Goal: Task Accomplishment & Management: Manage account settings

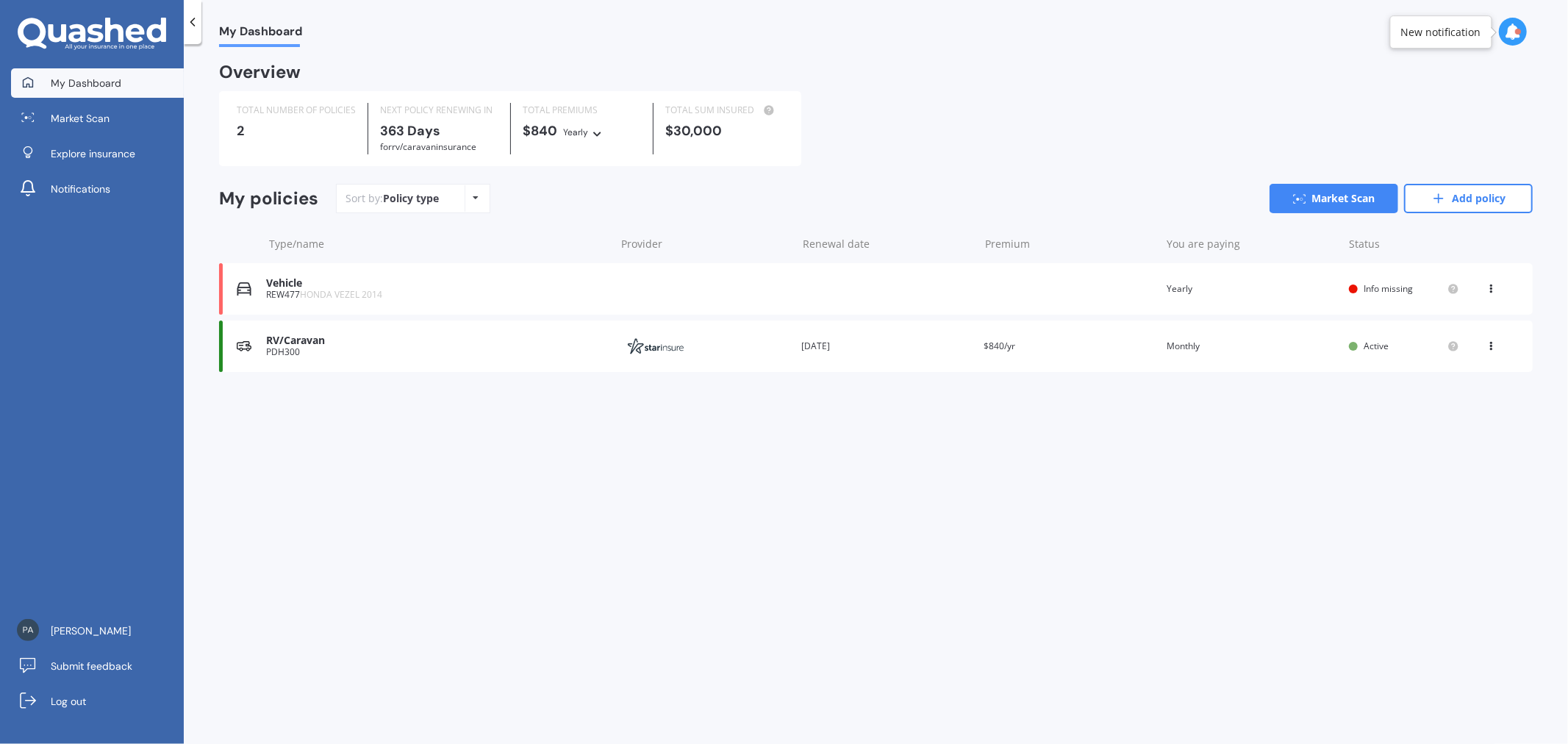
click at [505, 356] on div "PDH300" at bounding box center [437, 352] width 341 height 11
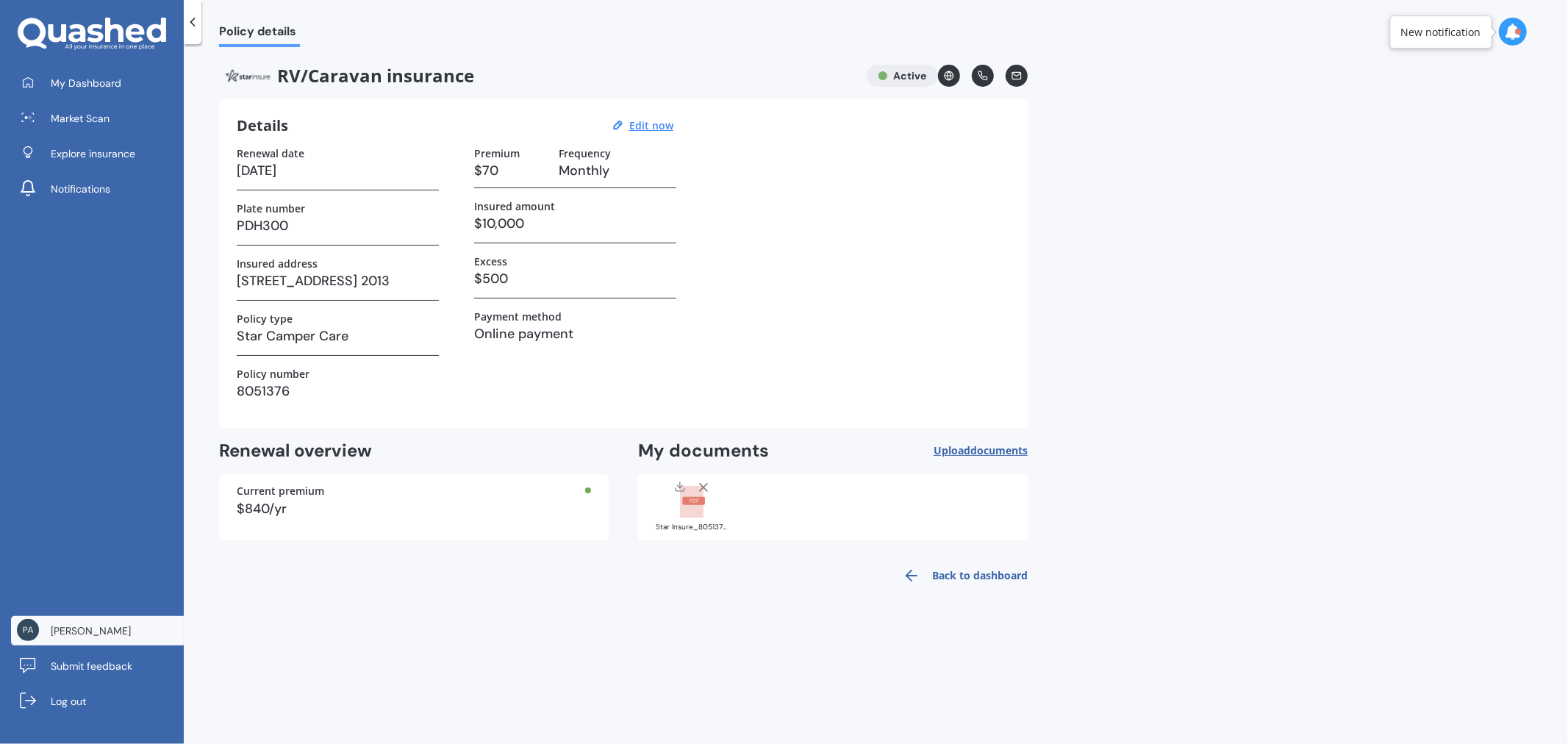
click at [79, 629] on span "[PERSON_NAME]" at bounding box center [91, 631] width 80 height 15
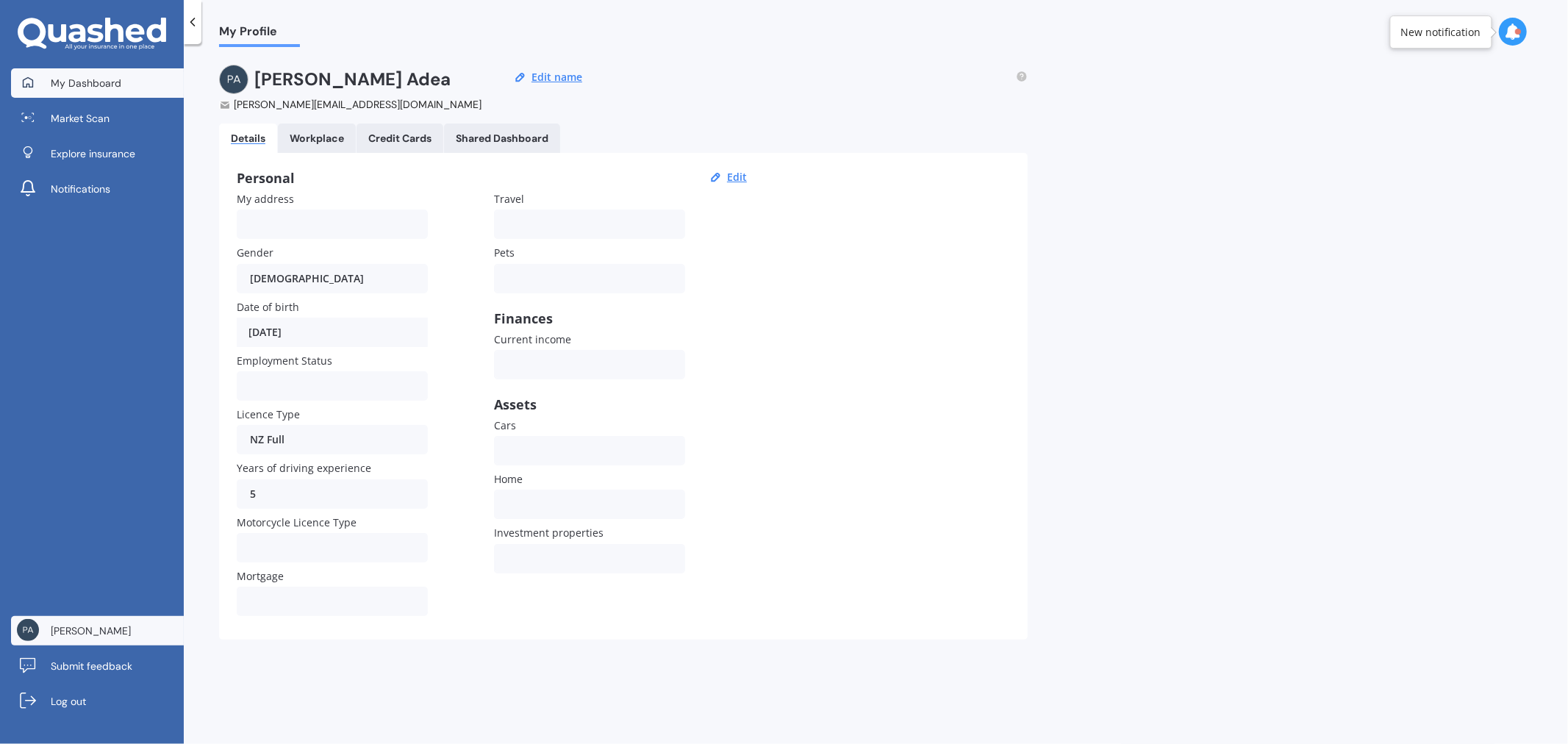
click at [100, 82] on span "My Dashboard" at bounding box center [86, 83] width 70 height 15
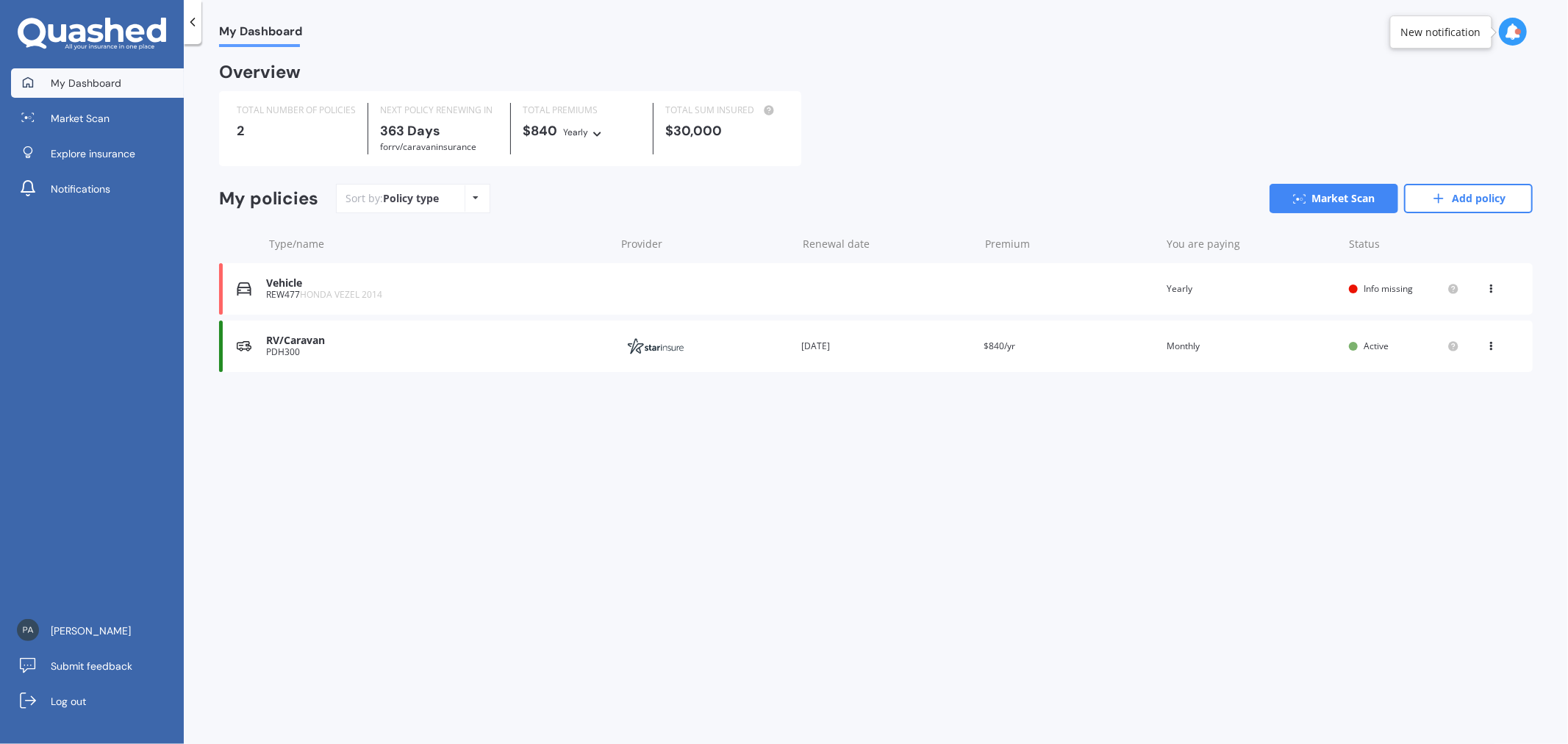
click at [442, 361] on div "RV/Caravan PDH300 Provider Renewal date [DATE] Premium $840/yr You are paying M…" at bounding box center [875, 346] width 1313 height 52
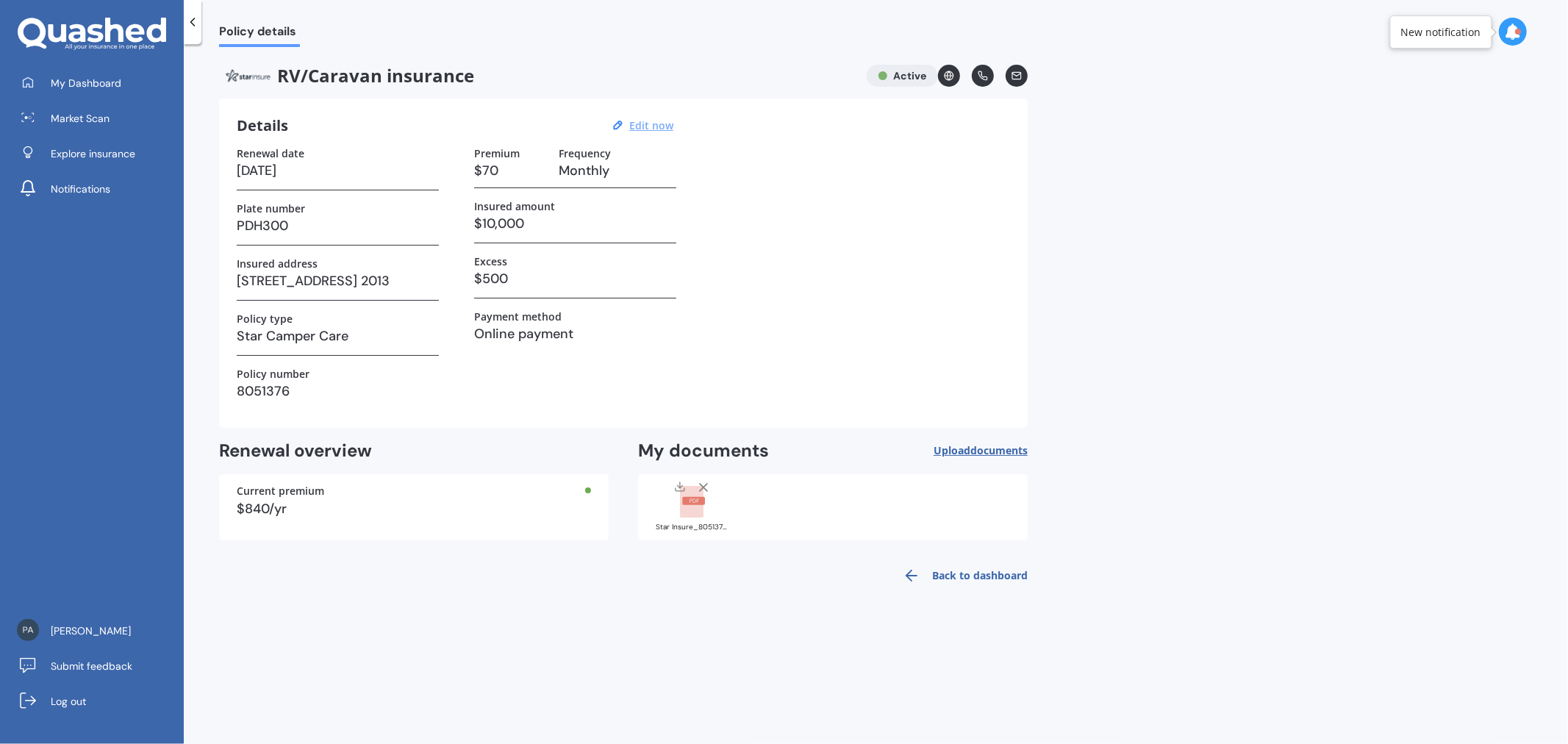
click at [655, 126] on u "Edit now" at bounding box center [651, 125] width 44 height 14
select select "01"
select select "09"
select select "2026"
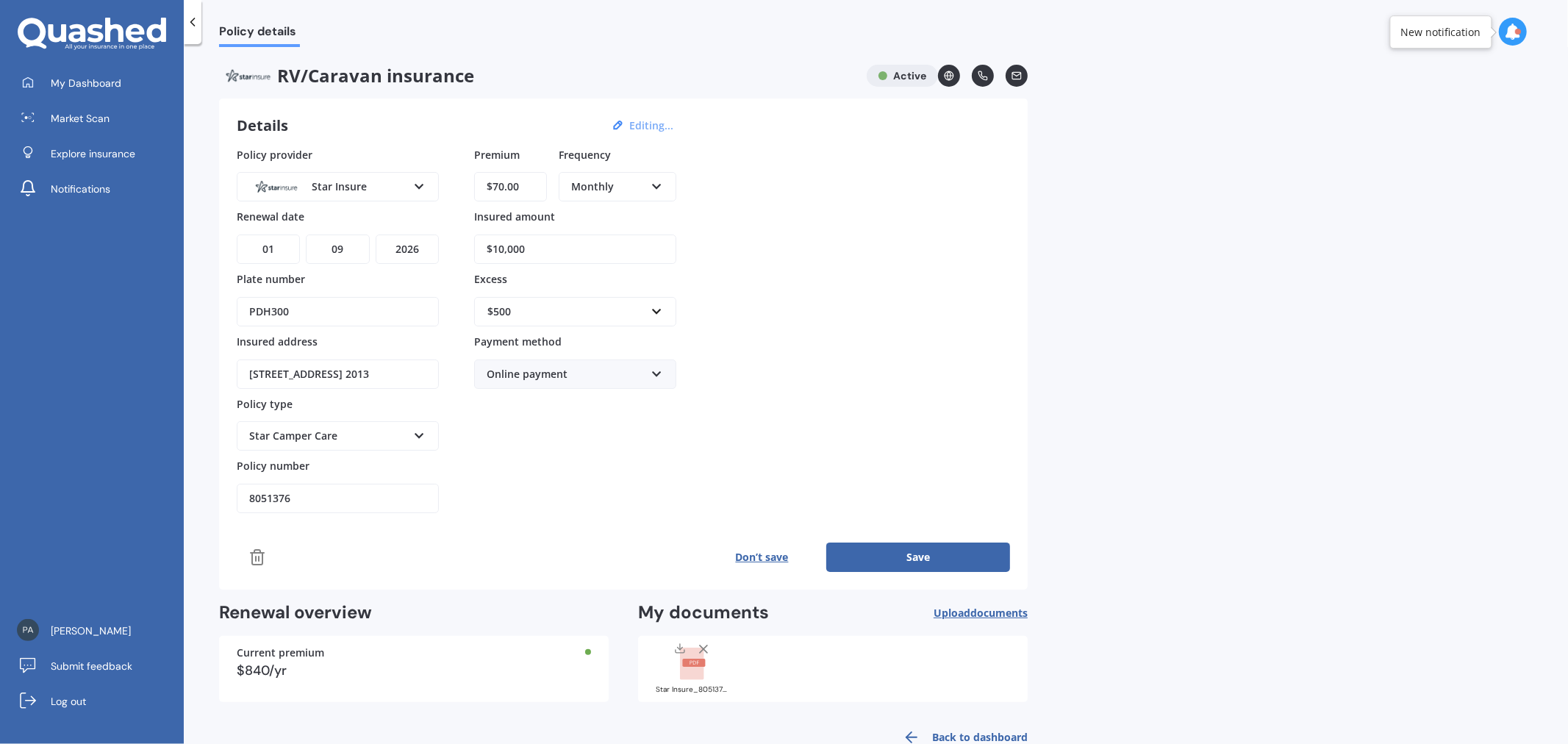
scroll to position [34, 0]
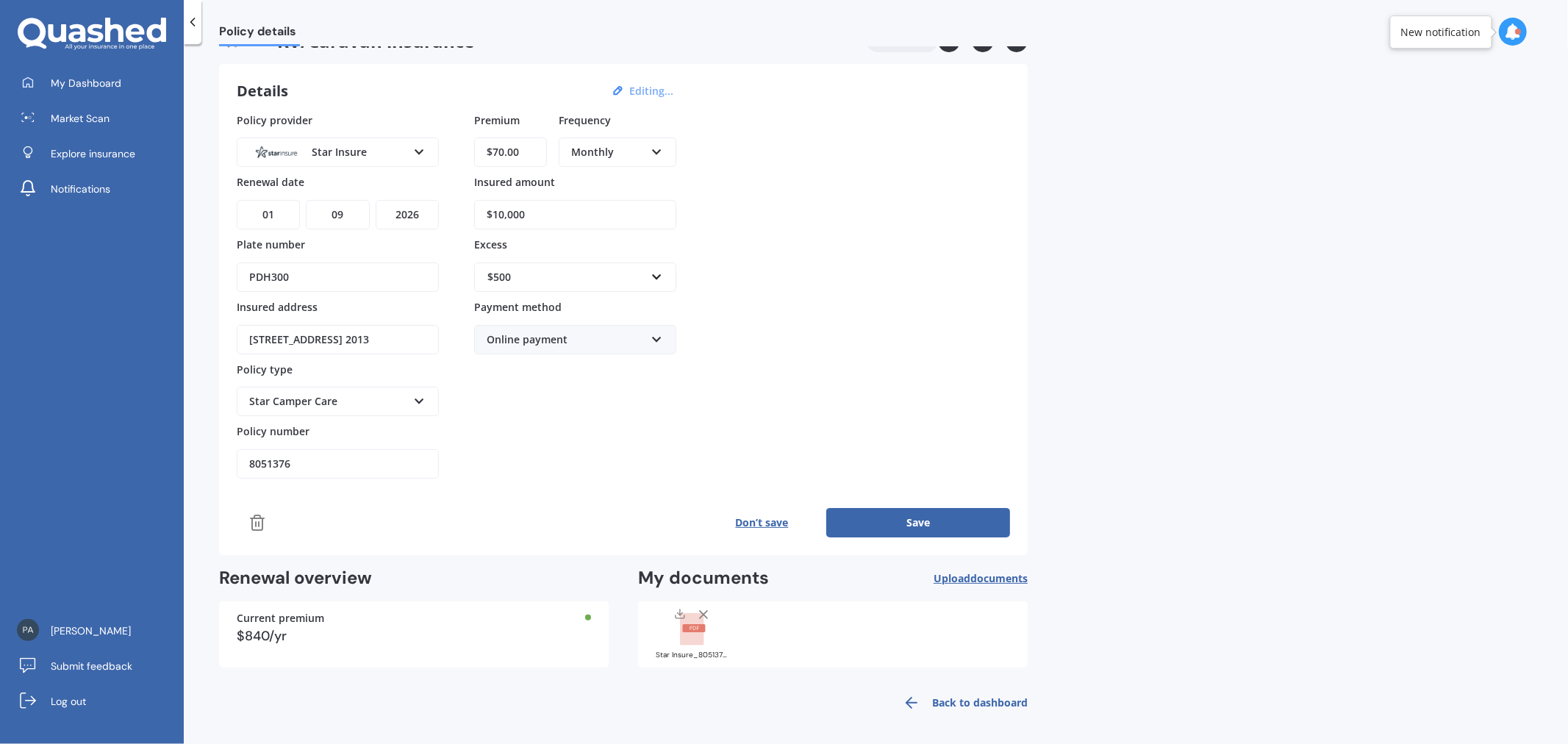
click at [954, 698] on link "Back to dashboard" at bounding box center [960, 702] width 134 height 35
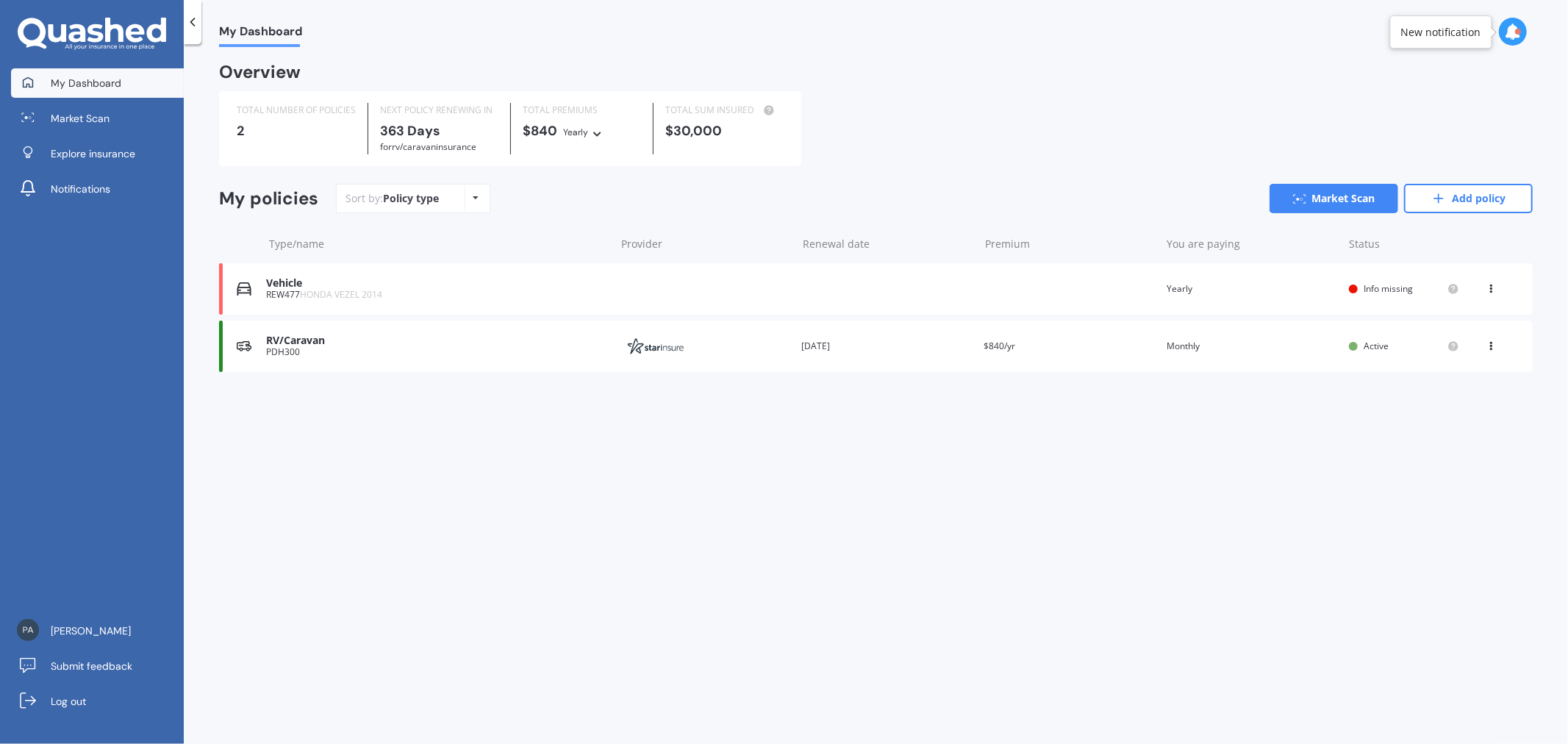
click at [1489, 343] on icon at bounding box center [1491, 343] width 11 height 9
click at [1469, 377] on div "View policy" at bounding box center [1459, 374] width 146 height 29
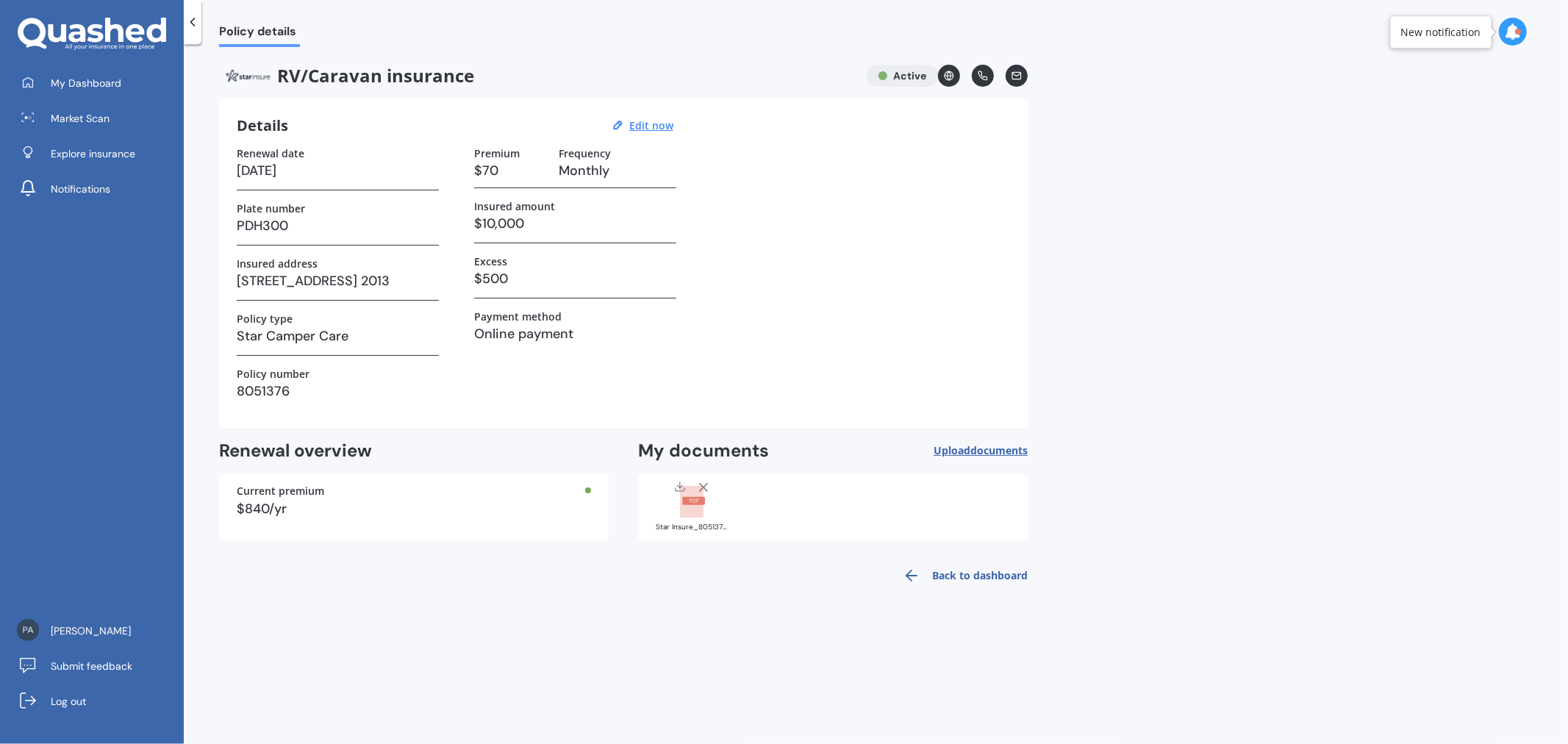
click at [972, 568] on link "Back to dashboard" at bounding box center [960, 575] width 134 height 35
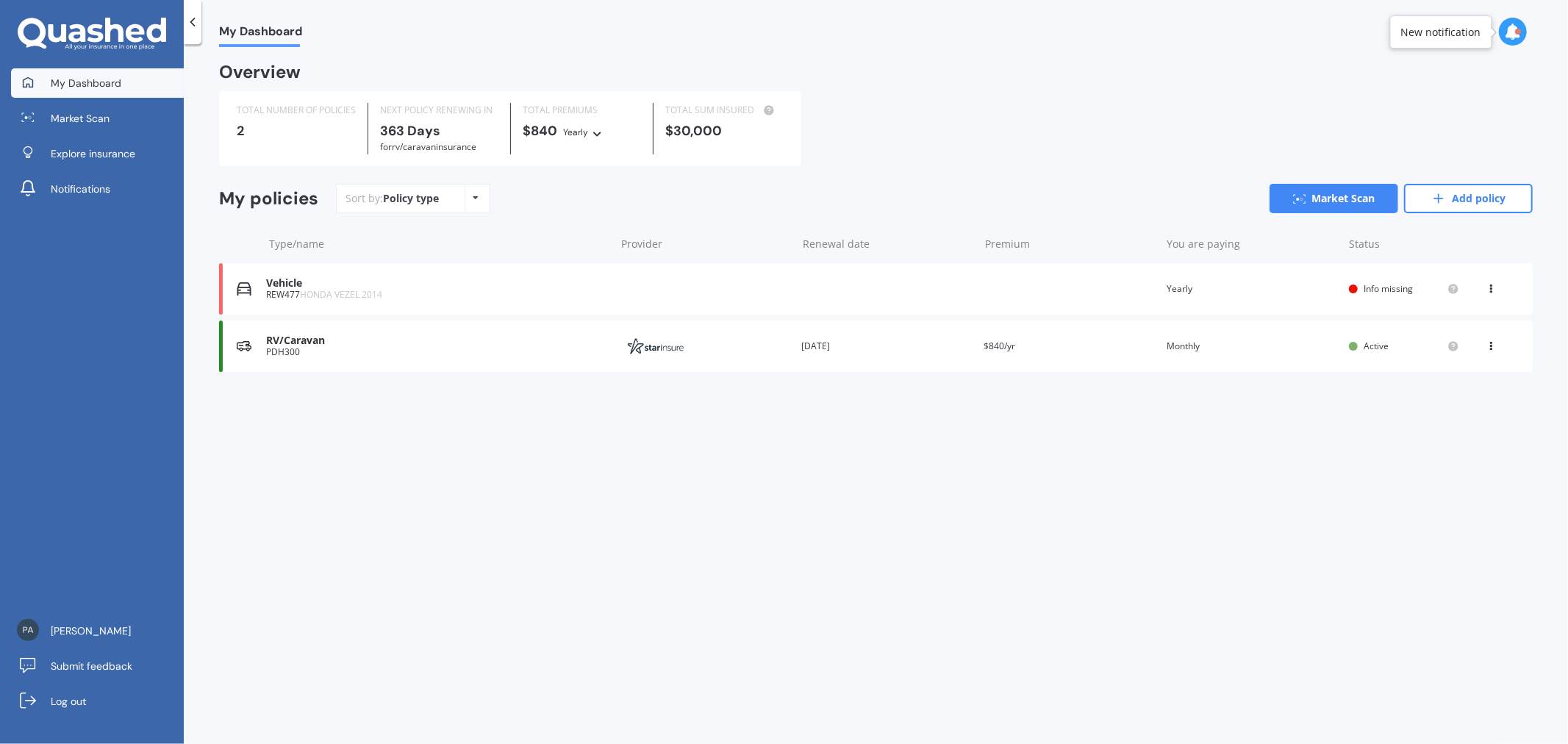
click at [1492, 347] on icon at bounding box center [1491, 343] width 11 height 9
click at [406, 524] on div "My Dashboard Overview TOTAL NUMBER OF POLICIES 2 NEXT POLICY RENEWING [DATE] fo…" at bounding box center [876, 397] width 1384 height 700
